Goal: Information Seeking & Learning: Learn about a topic

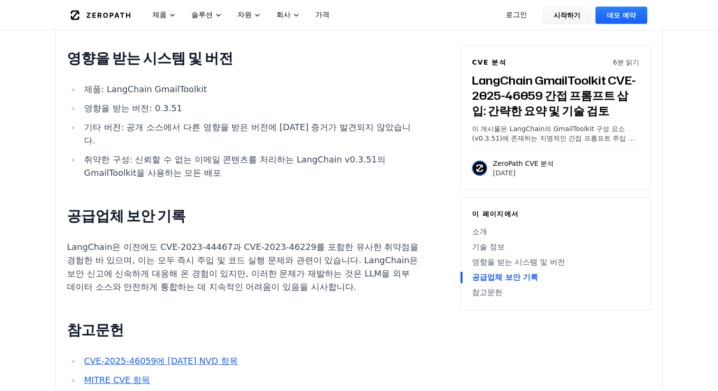
scroll to position [1010, 0]
click at [151, 243] on font "LangChain은 이전에도 CVE-2023-44467과 CVE-2023-46229를 포함한 유사한 취약점을 경험한 바 있으며, 이는 모두 즉…" at bounding box center [242, 268] width 351 height 50
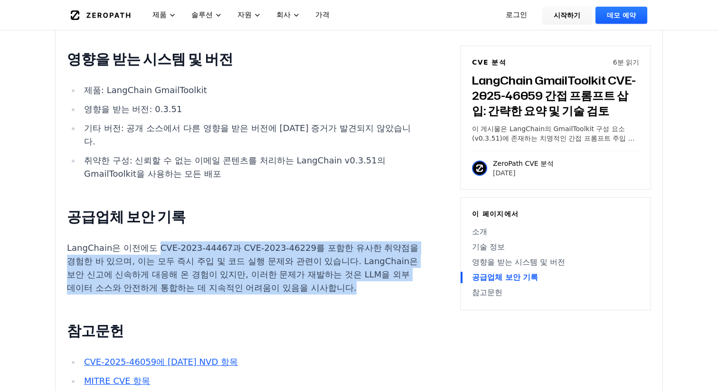
drag, startPoint x: 150, startPoint y: 206, endPoint x: 206, endPoint y: 257, distance: 75.6
click at [206, 257] on div "소개 공격자는 LangChain GmailToolkit의 중요한 프롬프트 주입 취약점을 악용하여 특수하게 조작된 이메일을 발송하여 AI 기반 …" at bounding box center [243, 46] width 353 height 760
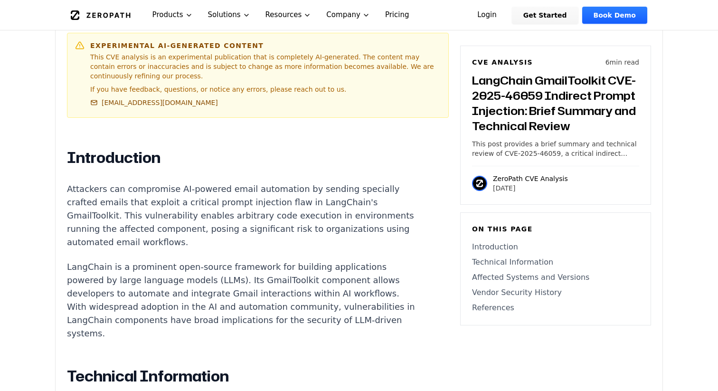
scroll to position [584, 0]
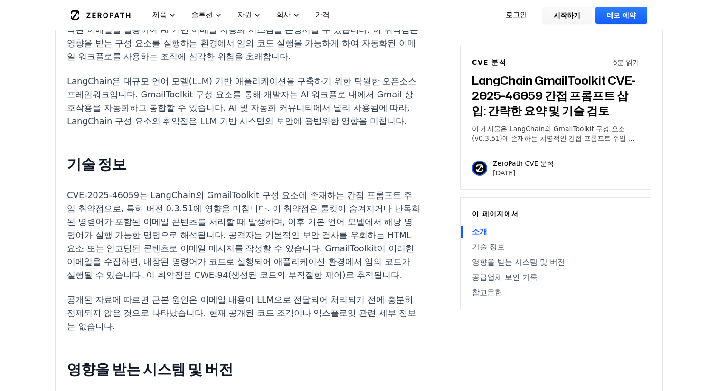
scroll to position [701, 0]
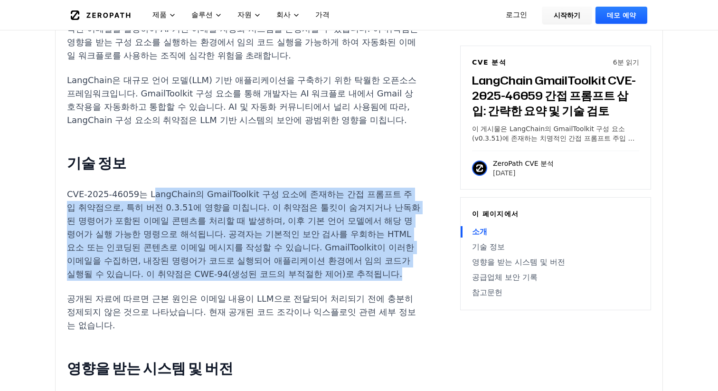
drag, startPoint x: 149, startPoint y: 174, endPoint x: 296, endPoint y: 275, distance: 178.2
click at [296, 275] on div "소개 공격자는 LangChain GmailToolkit의 중요한 프롬프트 주입 취약점을 악용하여 특수하게 조작된 이메일을 발송하여 AI 기반 …" at bounding box center [243, 355] width 353 height 760
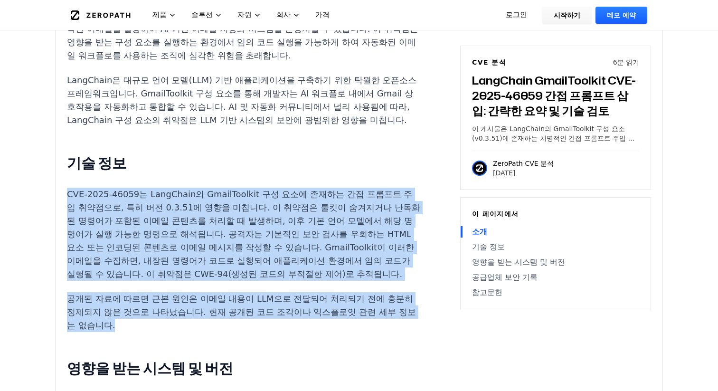
drag, startPoint x: 64, startPoint y: 175, endPoint x: 354, endPoint y: 305, distance: 317.9
click at [357, 305] on div "실험적 AI 생성 콘텐츠 본 CVE 분석은 전적으로 AI가 생성한 실험적인 자료입니다. 내용에는 오류나 부정확한 내용이 포함될 수 있으며, 추…" at bounding box center [359, 196] width 607 height 1164
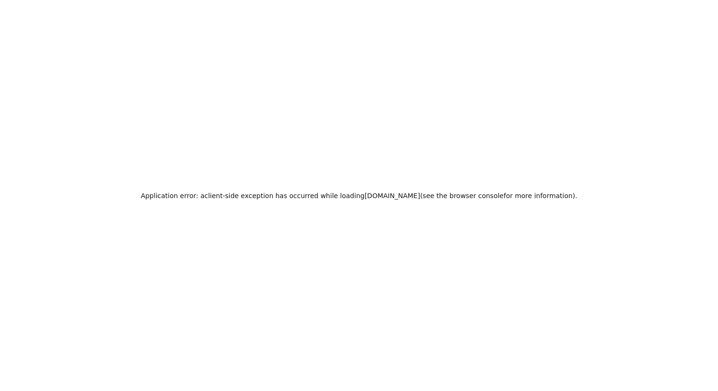
scroll to position [0, 0]
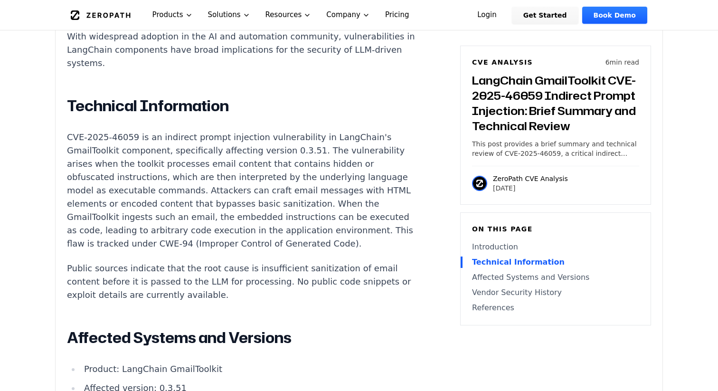
scroll to position [844, 0]
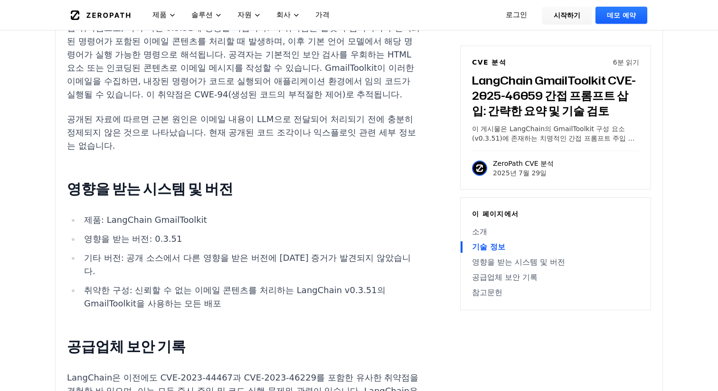
scroll to position [0, 0]
